Goal: Information Seeking & Learning: Learn about a topic

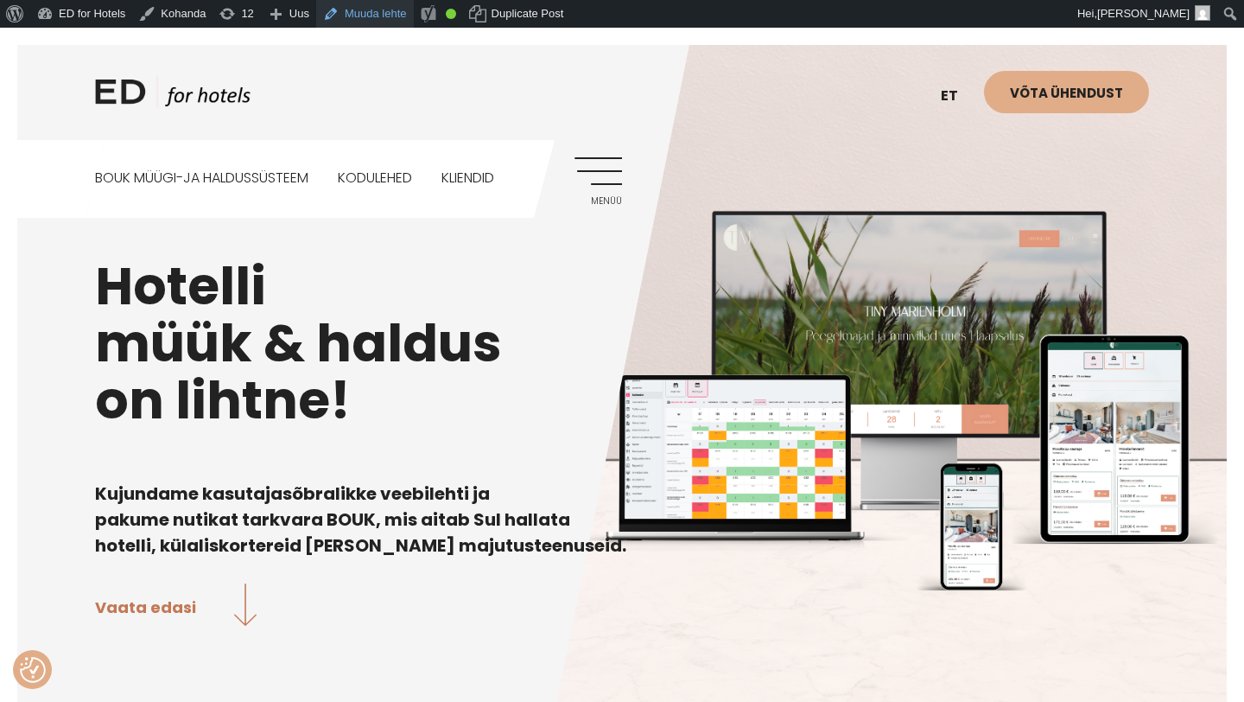
click at [381, 22] on link "Muuda lehte" at bounding box center [365, 14] width 98 height 28
click at [599, 175] on link "Menüü" at bounding box center [599, 181] width 48 height 48
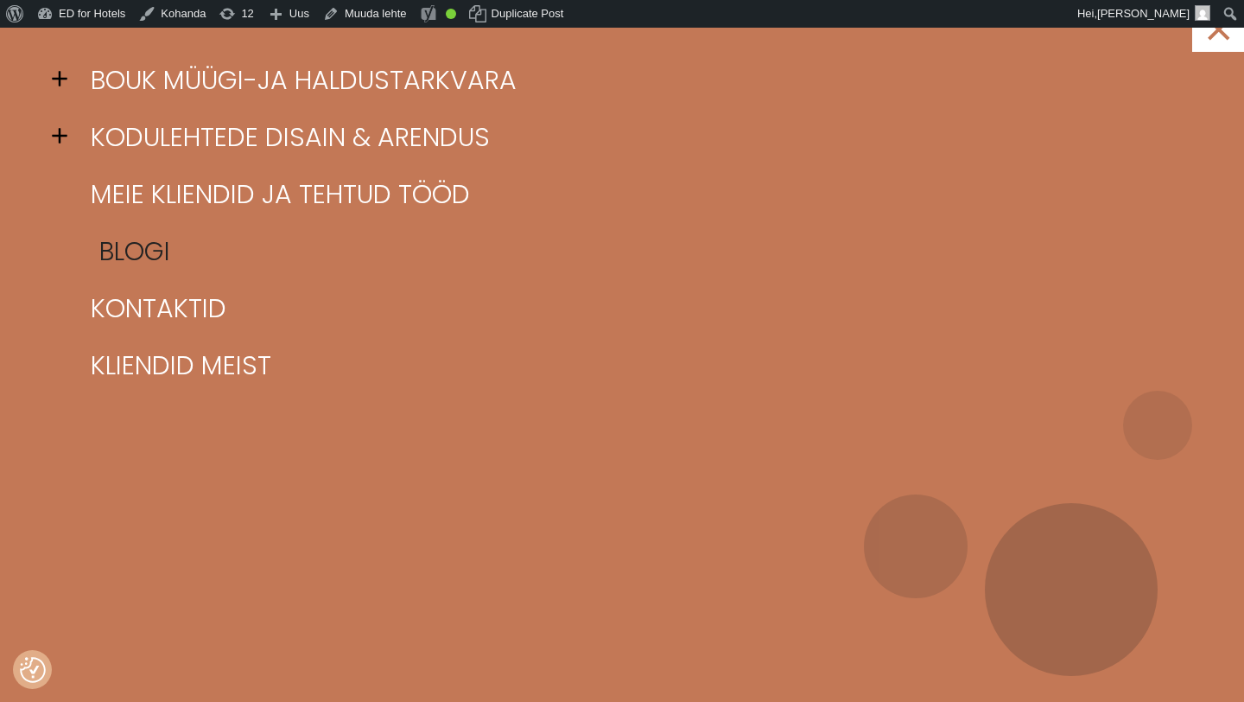
click at [137, 259] on link "Blogi" at bounding box center [643, 251] width 1114 height 57
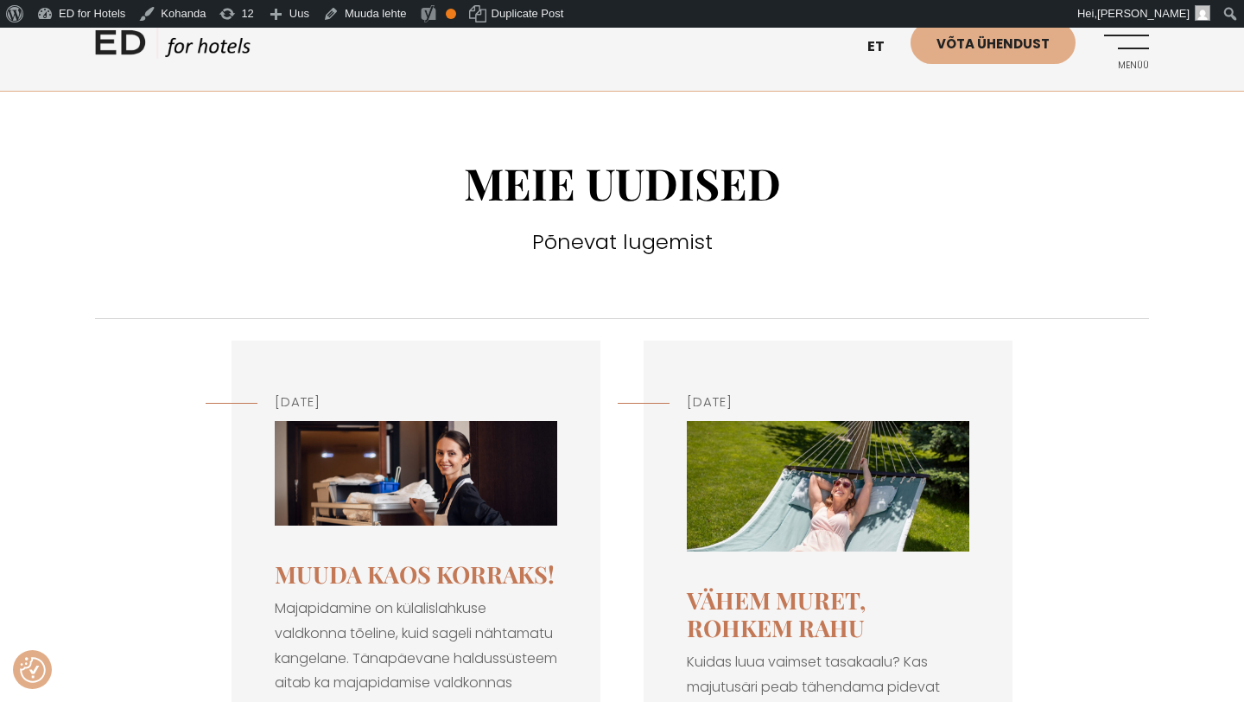
click at [414, 493] on img at bounding box center [416, 473] width 283 height 105
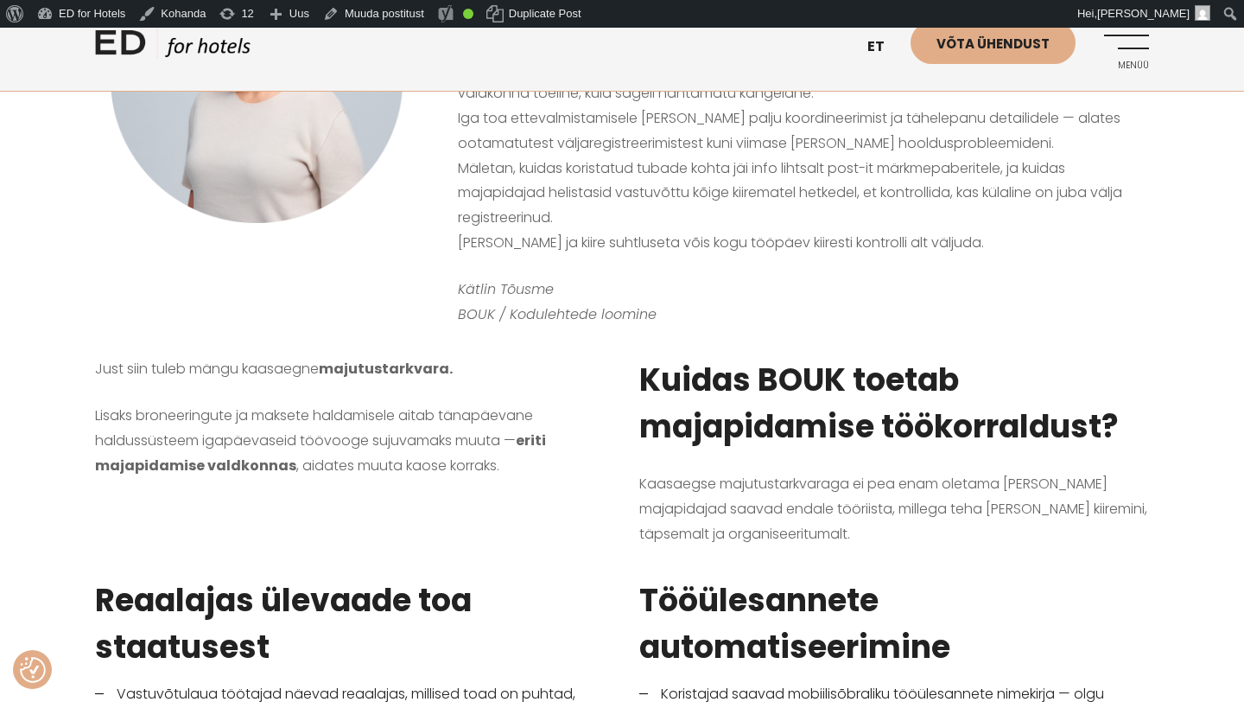
scroll to position [594, 0]
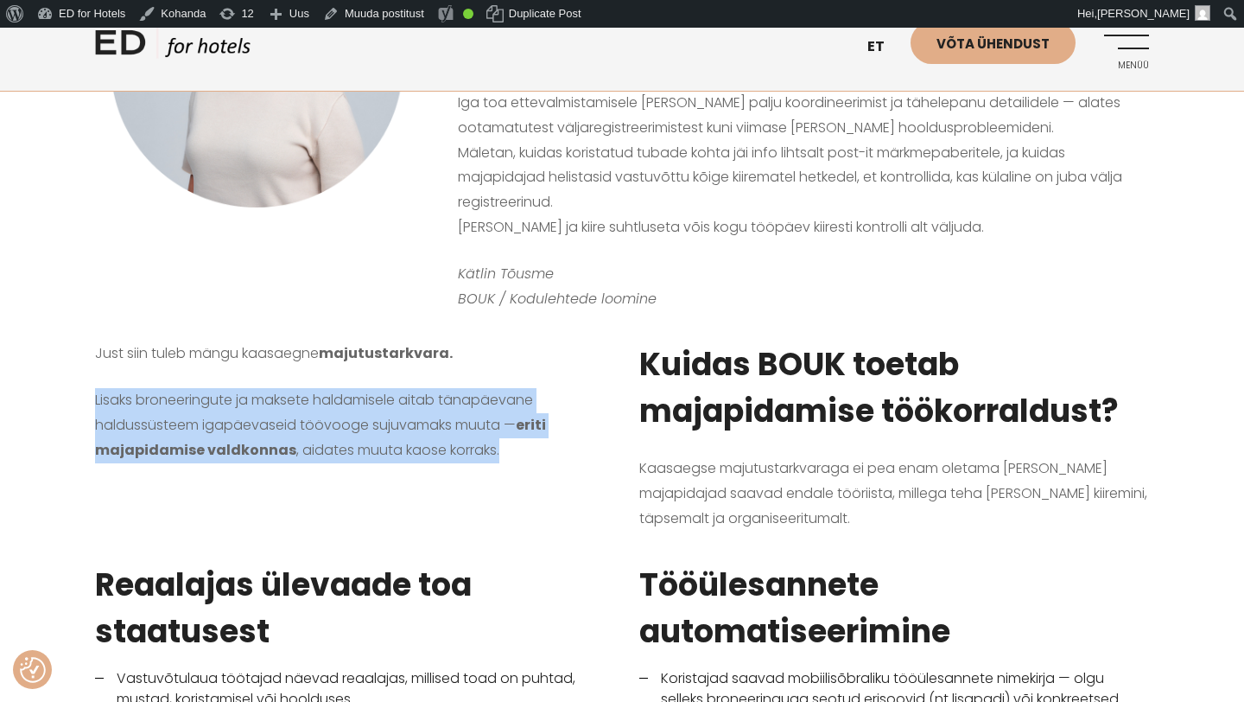
drag, startPoint x: 500, startPoint y: 446, endPoint x: 122, endPoint y: 381, distance: 383.9
click at [122, 381] on div "Just siin tuleb mängu kaasaegne majutustarkvara. Lisaks broneeringute ja makset…" at bounding box center [350, 429] width 544 height 219
copy p "Lisaks broneeringute ja maksete haldamisele aitab tänapäevane haldussüsteem iga…"
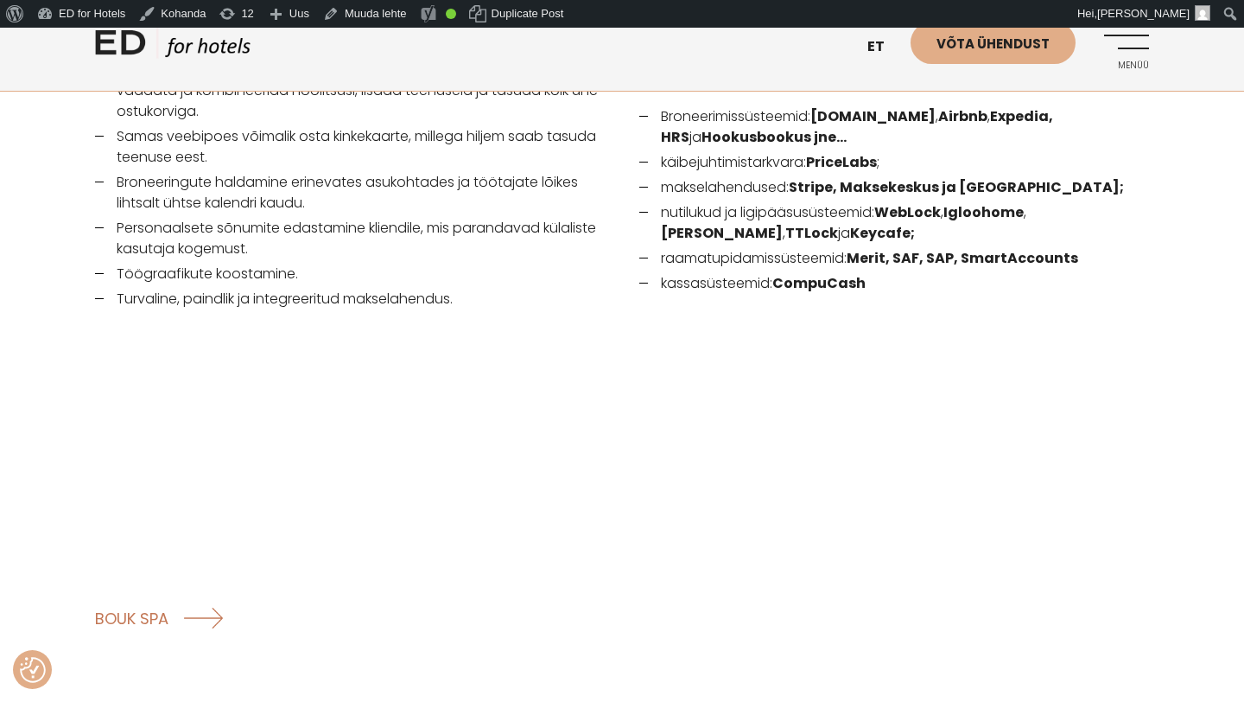
scroll to position [2573, 0]
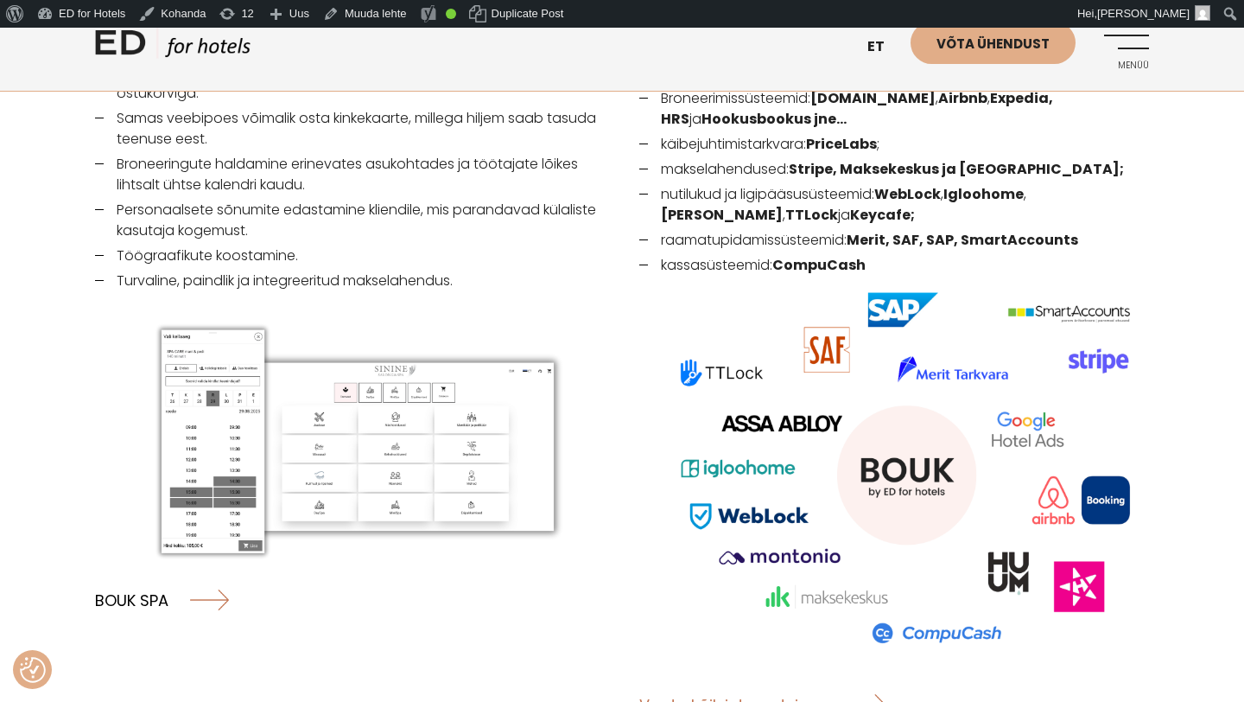
click at [142, 576] on link "BOUK SPA" at bounding box center [162, 599] width 134 height 46
